Goal: Information Seeking & Learning: Find contact information

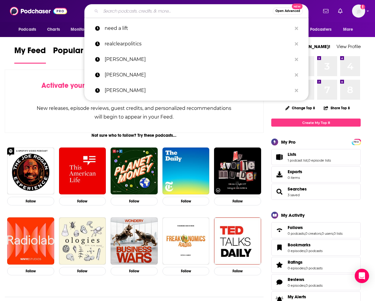
click at [205, 12] on input "Search podcasts, credits, & more..." at bounding box center [187, 11] width 172 height 10
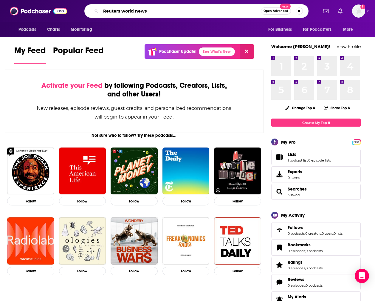
type input "Reuters world news"
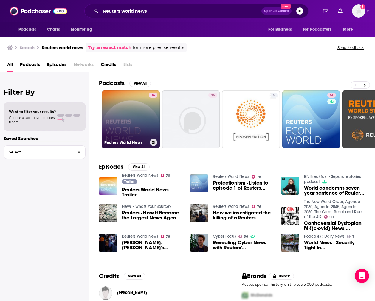
click at [132, 113] on link "76 Reuters World News" at bounding box center [131, 119] width 58 height 58
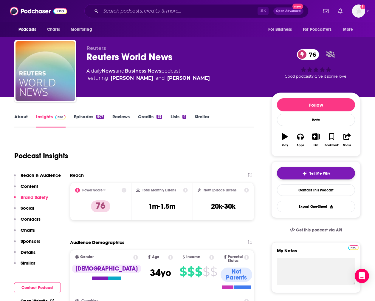
click at [324, 171] on span "Tell Me Why" at bounding box center [320, 173] width 21 height 5
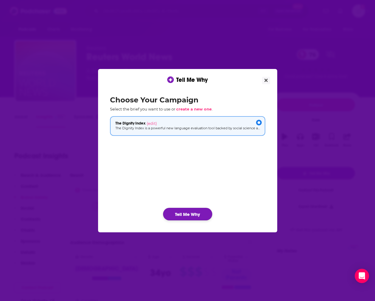
click at [196, 212] on button "Tell Me Why" at bounding box center [187, 214] width 49 height 13
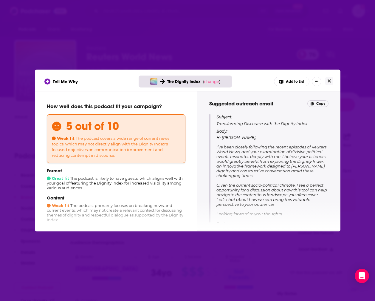
scroll to position [57, 0]
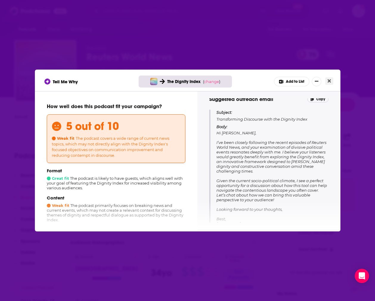
click at [329, 78] on icon "Close" at bounding box center [329, 80] width 3 height 5
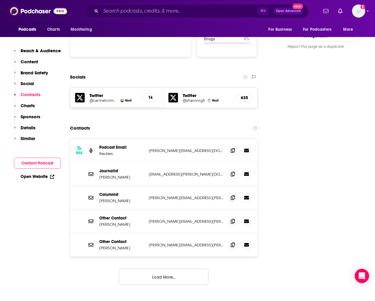
scroll to position [634, 0]
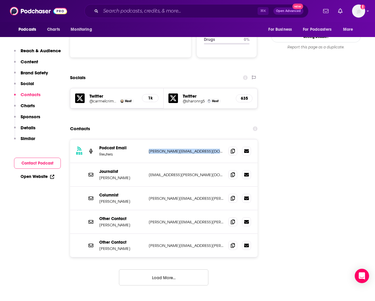
drag, startPoint x: 149, startPoint y: 123, endPoint x: 213, endPoint y: 124, distance: 64.7
click at [213, 148] on p "[PERSON_NAME][EMAIL_ADDRESS][DOMAIN_NAME]" at bounding box center [186, 150] width 75 height 5
copy p "[PERSON_NAME][EMAIL_ADDRESS][DOMAIN_NAME]"
click at [160, 269] on button "Load More..." at bounding box center [163, 277] width 89 height 16
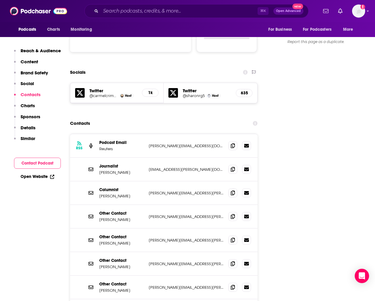
scroll to position [639, 0]
click at [158, 11] on input "Search podcasts, credits, & more..." at bounding box center [179, 11] width 157 height 10
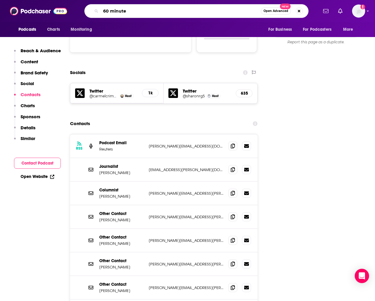
type input "60 minutes"
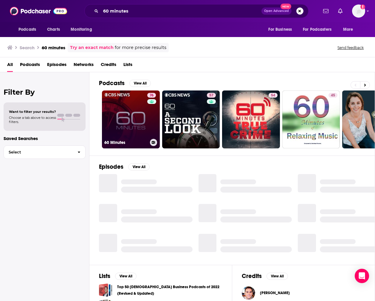
click at [134, 111] on link "76 60 Minutes" at bounding box center [131, 119] width 58 height 58
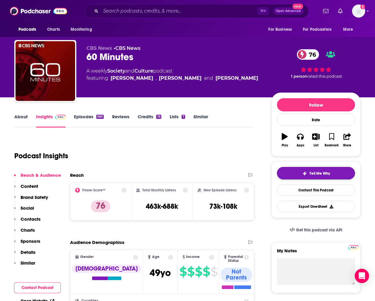
click at [332, 174] on button "Tell Me Why" at bounding box center [316, 173] width 78 height 13
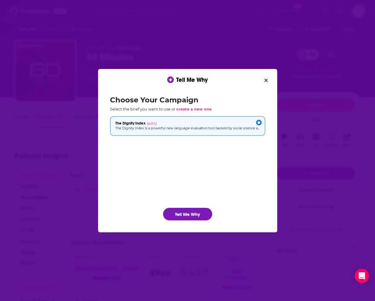
drag, startPoint x: 193, startPoint y: 216, endPoint x: 206, endPoint y: 202, distance: 18.6
click at [193, 215] on button "Tell Me Why" at bounding box center [187, 214] width 49 height 13
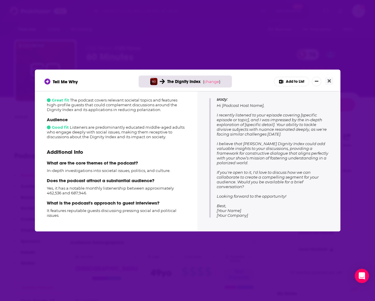
scroll to position [110, 0]
click at [328, 80] on icon "Close" at bounding box center [329, 80] width 3 height 3
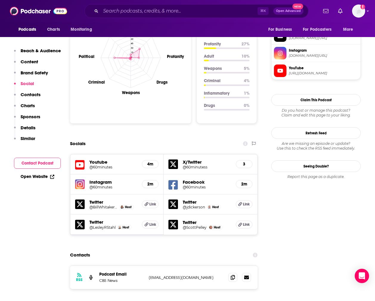
scroll to position [576, 1]
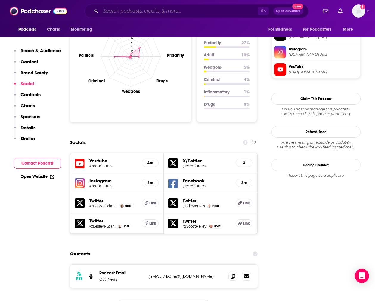
click at [202, 7] on input "Search podcasts, credits, & more..." at bounding box center [179, 11] width 157 height 10
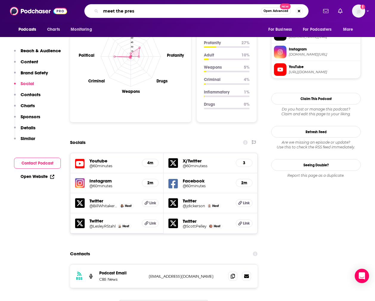
type input "meet the press"
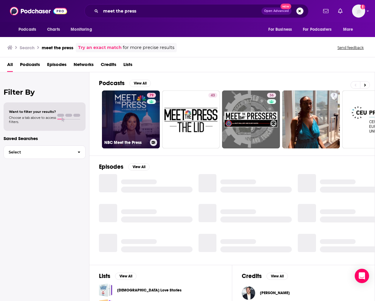
click at [143, 128] on link "79 NBC Meet the Press" at bounding box center [131, 119] width 58 height 58
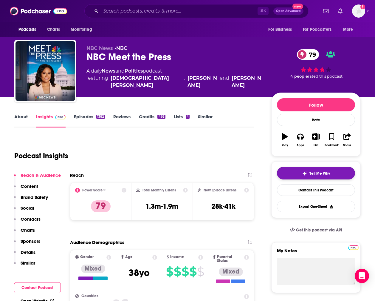
click at [334, 170] on button "Tell Me Why" at bounding box center [316, 173] width 78 height 13
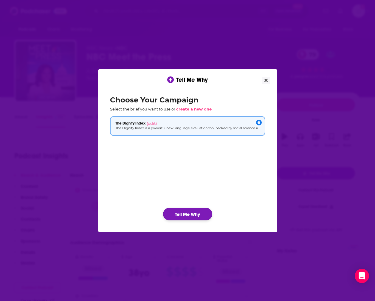
click at [196, 215] on button "Tell Me Why" at bounding box center [187, 214] width 49 height 13
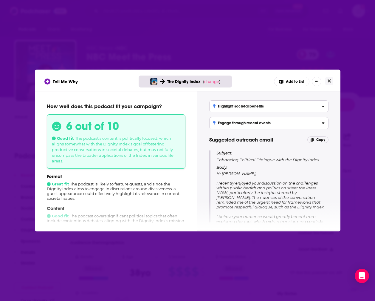
scroll to position [17, 0]
click at [330, 82] on icon "Close" at bounding box center [329, 80] width 3 height 3
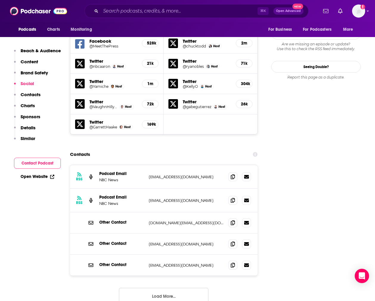
scroll to position [717, 0]
